Goal: Task Accomplishment & Management: Complete application form

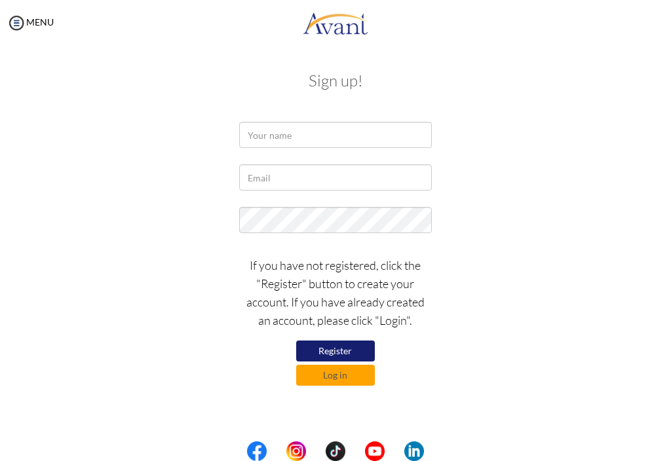
click at [333, 350] on button "Register" at bounding box center [335, 351] width 79 height 21
click at [339, 348] on button "Register" at bounding box center [335, 351] width 79 height 21
click at [352, 375] on button "Log in" at bounding box center [335, 375] width 79 height 21
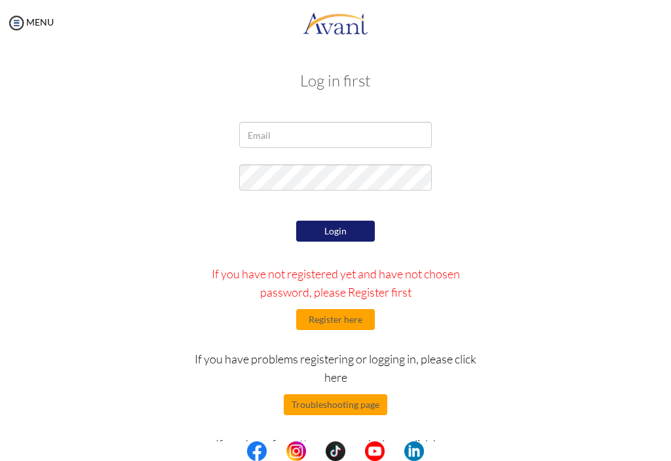
click at [349, 320] on button "Register here" at bounding box center [335, 319] width 79 height 21
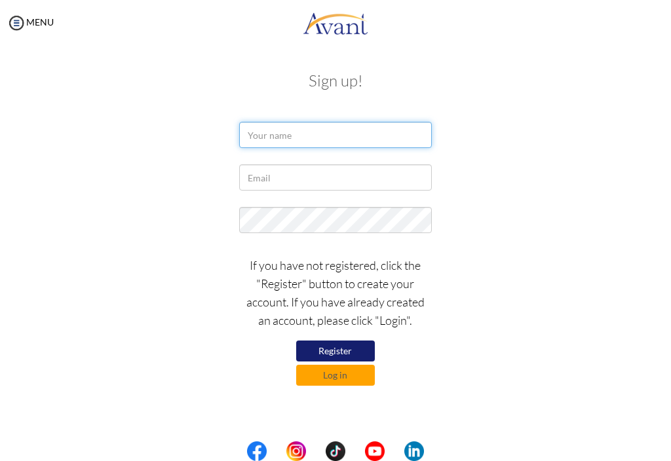
click at [359, 134] on input "text" at bounding box center [335, 135] width 192 height 26
click at [341, 132] on input "text" at bounding box center [335, 135] width 192 height 26
click at [330, 127] on input "text" at bounding box center [335, 135] width 192 height 26
click at [309, 135] on input "text" at bounding box center [335, 135] width 192 height 26
click at [297, 129] on input "text" at bounding box center [335, 135] width 192 height 26
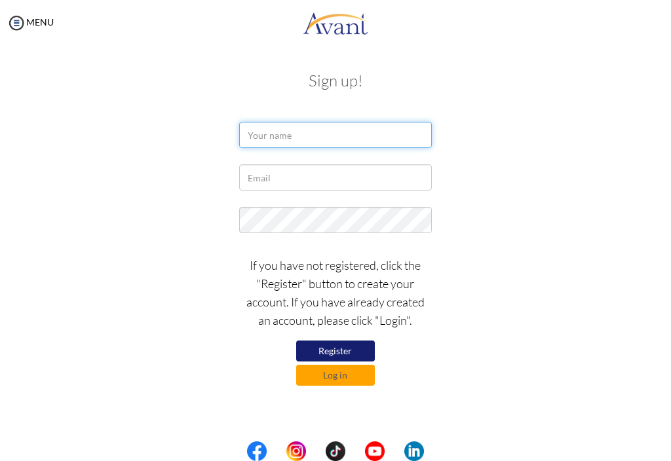
click at [283, 136] on input "text" at bounding box center [335, 135] width 192 height 26
click at [316, 139] on input "text" at bounding box center [335, 135] width 192 height 26
click at [288, 130] on input "text" at bounding box center [335, 135] width 192 height 26
click at [290, 138] on input "text" at bounding box center [335, 135] width 192 height 26
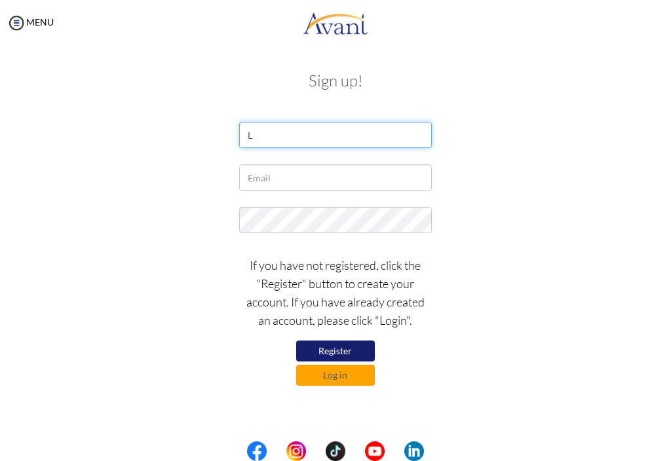
type input "L"
click at [339, 123] on input "Jefferd" at bounding box center [335, 135] width 192 height 26
click at [330, 128] on input "Jefferd" at bounding box center [335, 135] width 192 height 26
click at [342, 124] on input "Jefferd" at bounding box center [335, 135] width 192 height 26
click at [296, 128] on input "Jefferd" at bounding box center [335, 135] width 192 height 26
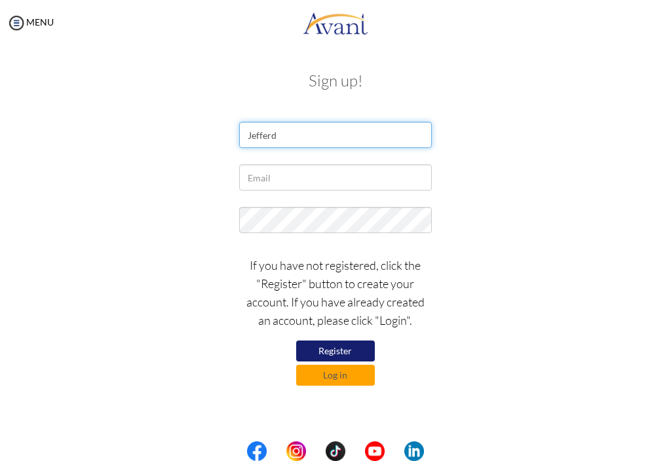
click at [286, 135] on input "Jefferd" at bounding box center [335, 135] width 192 height 26
type input "[PERSON_NAME] [PERSON_NAME]"
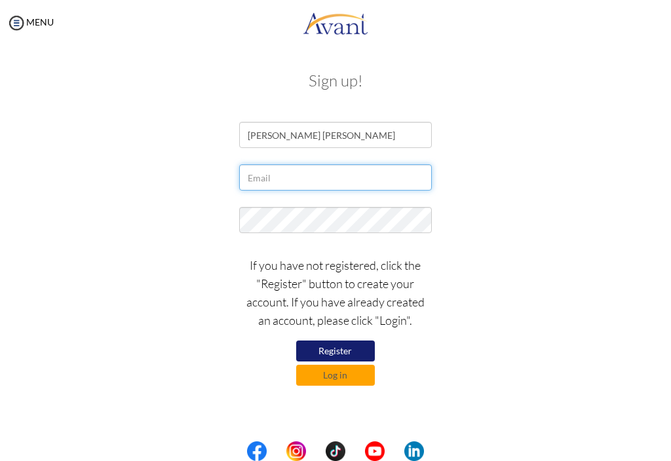
click at [345, 173] on input "text" at bounding box center [335, 177] width 192 height 26
click at [319, 175] on input "text" at bounding box center [335, 177] width 192 height 26
click at [320, 178] on input "text" at bounding box center [335, 177] width 192 height 26
click at [324, 173] on input "text" at bounding box center [335, 177] width 192 height 26
click at [331, 170] on input "text" at bounding box center [335, 177] width 192 height 26
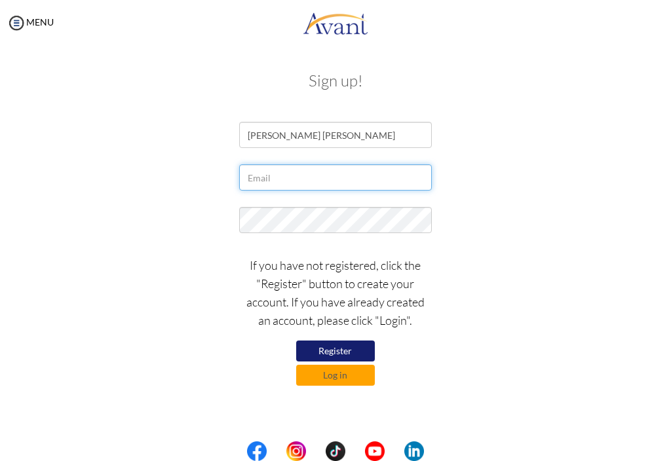
click at [342, 170] on input "text" at bounding box center [335, 177] width 192 height 26
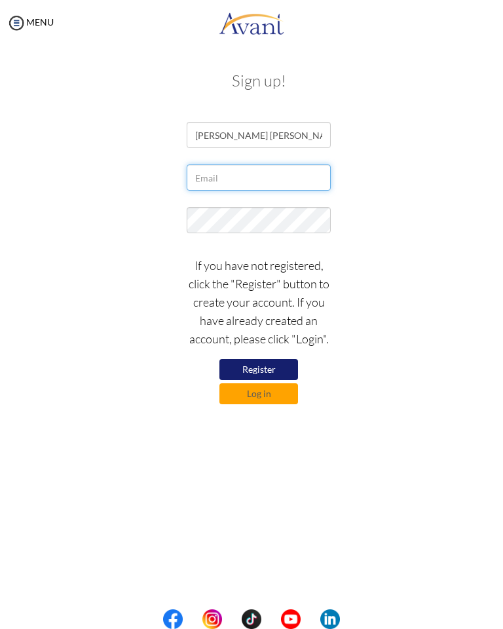
click at [262, 180] on input "text" at bounding box center [259, 177] width 144 height 26
click at [282, 170] on input "text" at bounding box center [259, 177] width 144 height 26
click at [257, 173] on input "text" at bounding box center [259, 177] width 144 height 26
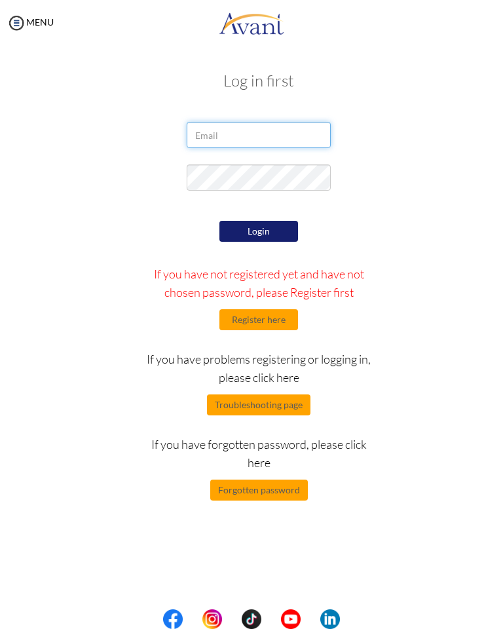
click at [299, 138] on input "email" at bounding box center [259, 135] width 144 height 26
click at [270, 130] on input "email" at bounding box center [259, 135] width 144 height 26
click at [274, 128] on input "email" at bounding box center [259, 135] width 144 height 26
click at [273, 128] on input "email" at bounding box center [259, 135] width 144 height 26
click at [267, 406] on button "Troubleshooting page" at bounding box center [259, 404] width 104 height 21
